Goal: Information Seeking & Learning: Learn about a topic

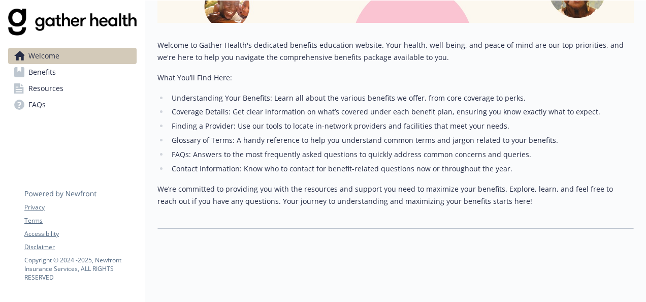
click at [91, 79] on link "Benefits" at bounding box center [72, 72] width 128 height 16
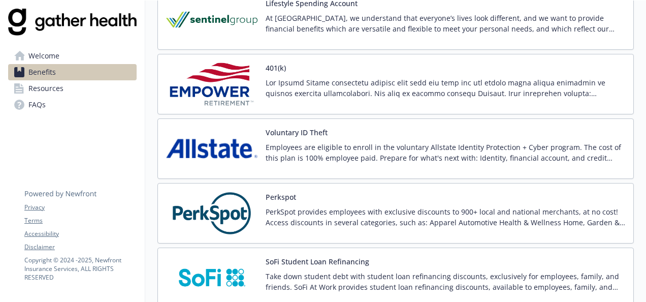
click at [224, 67] on img at bounding box center [211, 83] width 91 height 43
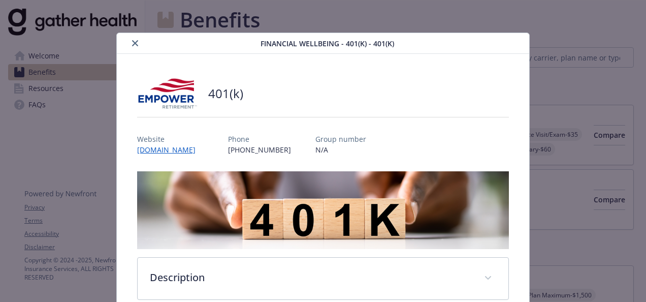
scroll to position [1279, 0]
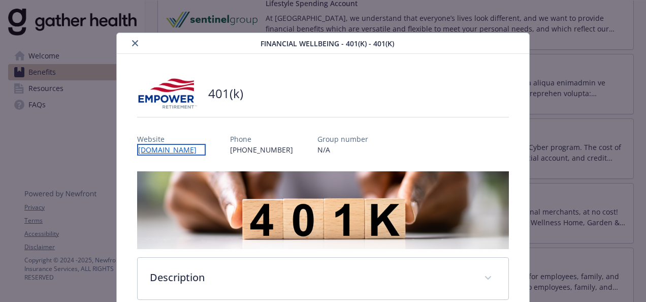
click at [206, 149] on link "[DOMAIN_NAME]" at bounding box center [171, 150] width 69 height 12
